Goal: Transaction & Acquisition: Subscribe to service/newsletter

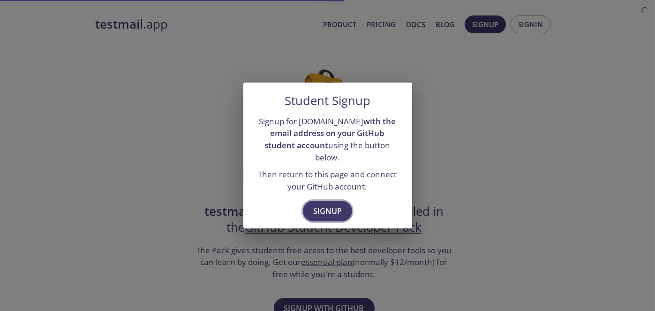
click at [326, 218] on span "Signup" at bounding box center [327, 211] width 29 height 13
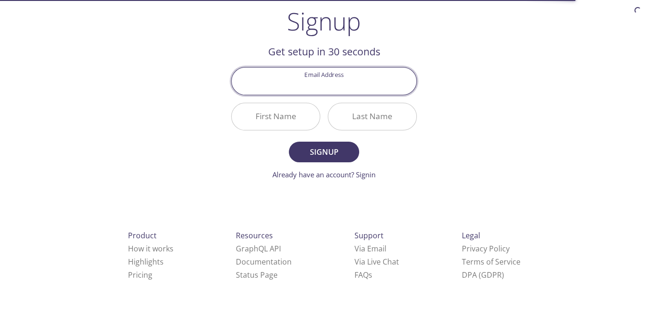
scroll to position [94, 0]
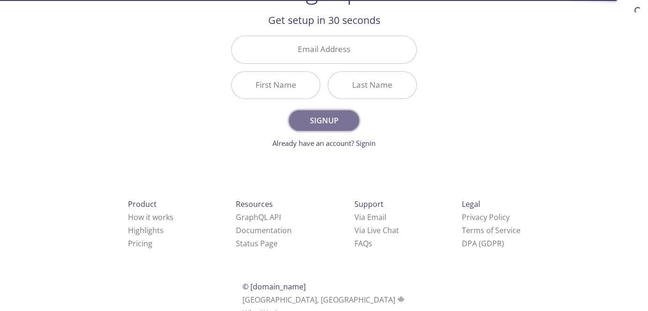
click at [323, 131] on button "Signup" at bounding box center [324, 120] width 70 height 21
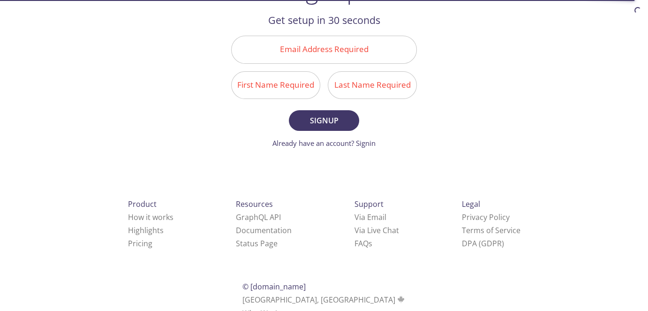
click at [309, 63] on input "Email Address Required" at bounding box center [324, 49] width 185 height 27
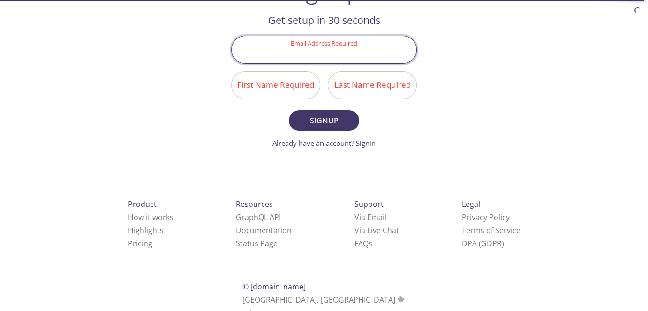
type input "[DOMAIN_NAME][EMAIL_ADDRESS][DOMAIN_NAME]"
click at [278, 99] on input "First Name Required" at bounding box center [276, 85] width 88 height 27
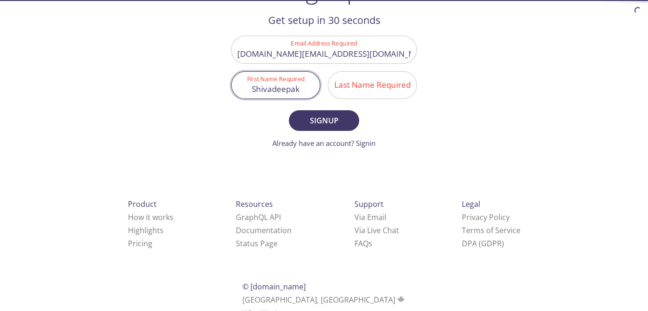
type input "Shivadeepak"
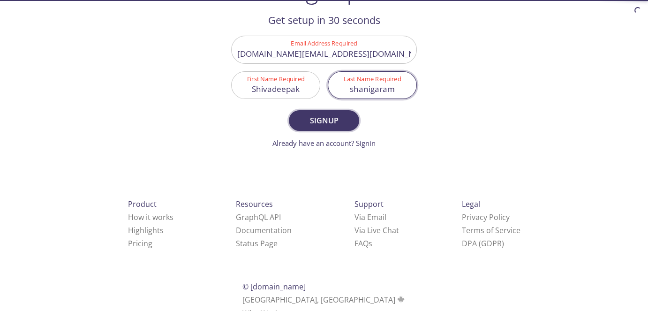
type input "shanigaram"
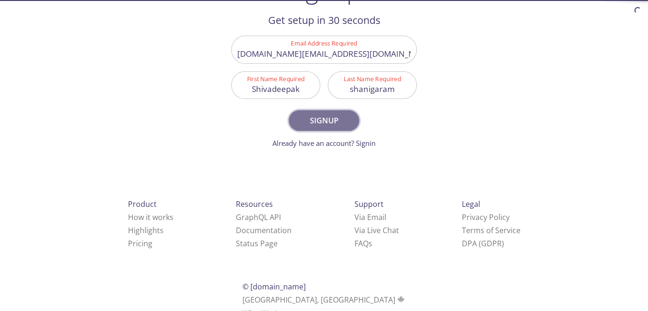
click at [308, 127] on span "Signup" at bounding box center [324, 120] width 50 height 13
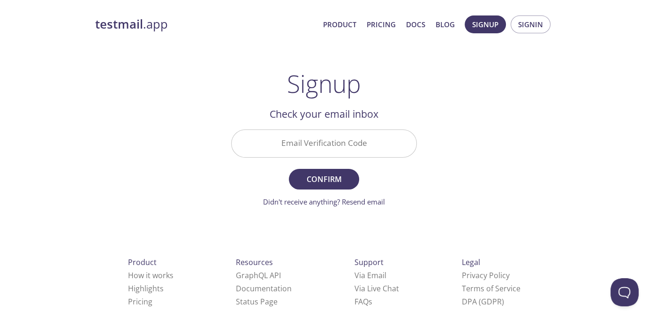
scroll to position [0, 0]
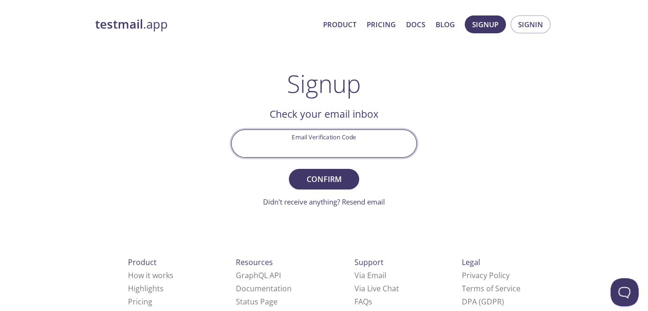
click at [289, 157] on input "Email Verification Code" at bounding box center [324, 143] width 185 height 27
paste input "5DH4Z5L"
type input "5DH4Z5L"
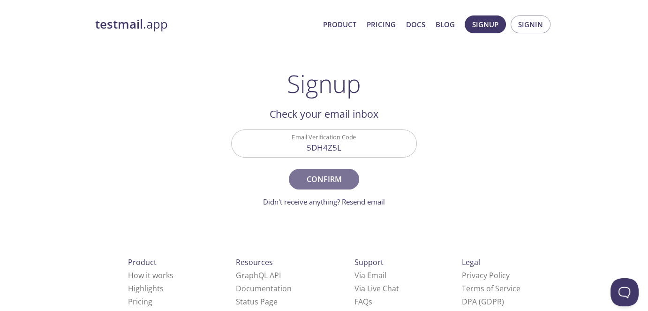
click at [303, 186] on span "Confirm" at bounding box center [324, 179] width 50 height 13
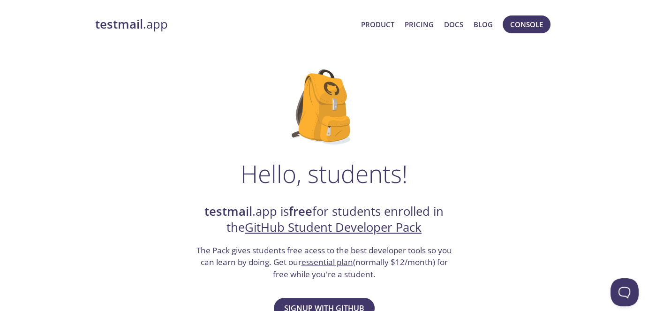
scroll to position [1, 0]
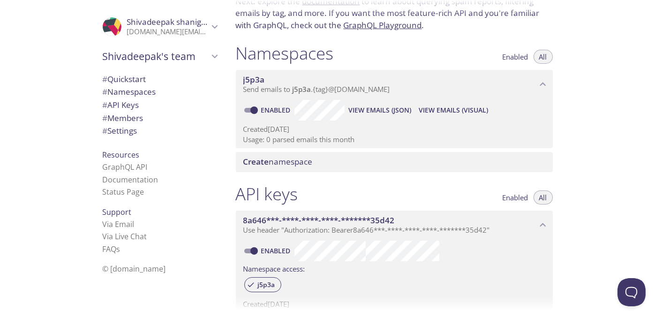
scroll to position [94, 0]
